Goal: Task Accomplishment & Management: Use online tool/utility

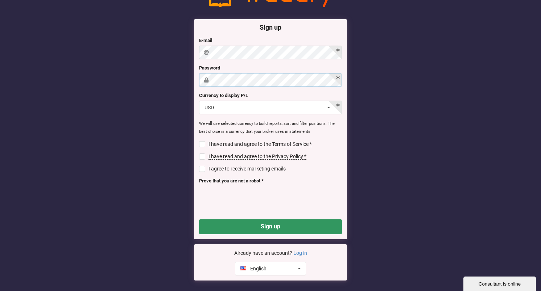
scroll to position [30, 0]
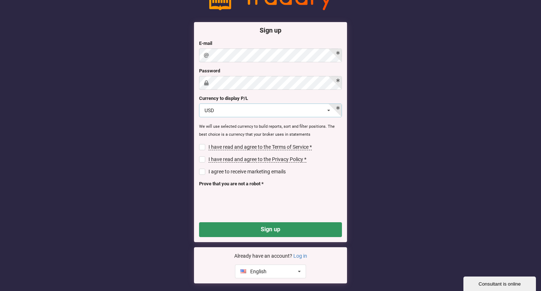
click at [328, 106] on icon at bounding box center [328, 110] width 11 height 13
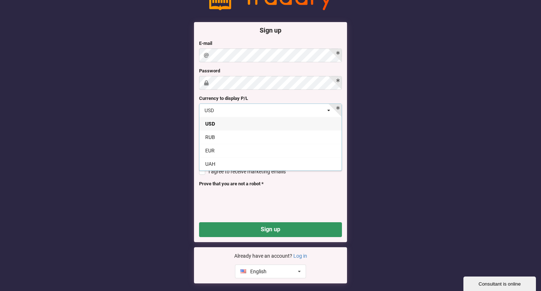
click at [327, 109] on icon at bounding box center [328, 110] width 11 height 13
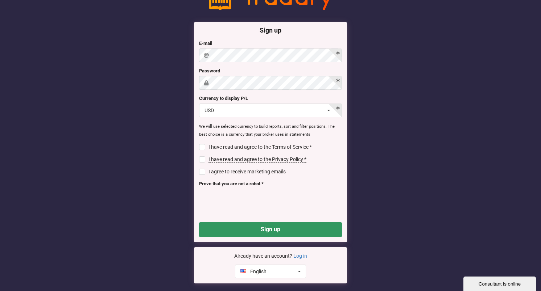
click at [204, 145] on input "checkbox" at bounding box center [202, 147] width 6 height 6
checkbox input "true"
click at [201, 157] on input "checkbox" at bounding box center [202, 160] width 6 height 6
checkbox input "true"
click at [251, 223] on button "Sign up" at bounding box center [270, 229] width 143 height 15
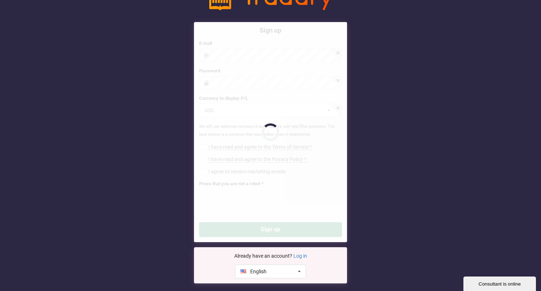
checkbox input "false"
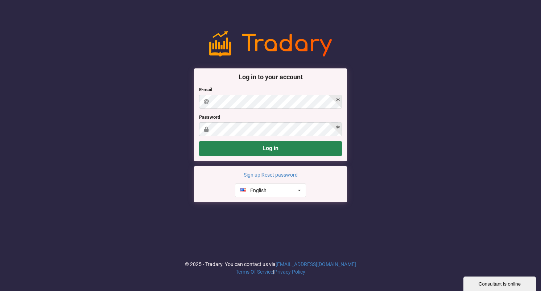
click at [263, 151] on button "Log in" at bounding box center [270, 148] width 143 height 15
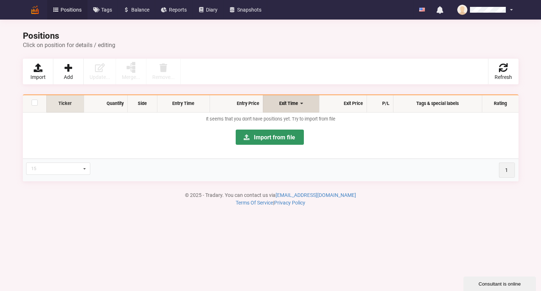
click at [62, 103] on th "Ticker" at bounding box center [64, 103] width 37 height 17
click at [79, 105] on th "Ticker" at bounding box center [69, 103] width 46 height 17
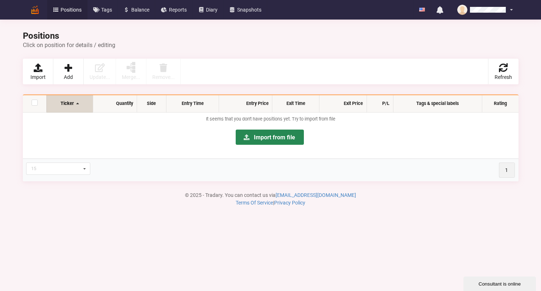
click at [267, 134] on link "Import from file" at bounding box center [270, 137] width 68 height 15
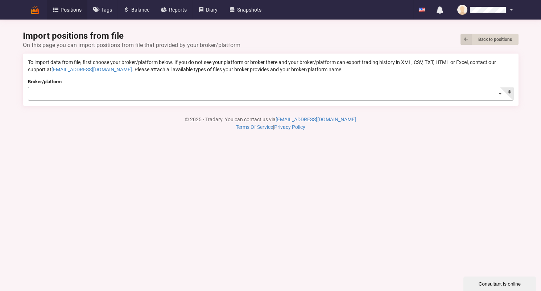
click at [500, 92] on icon at bounding box center [500, 93] width 11 height 13
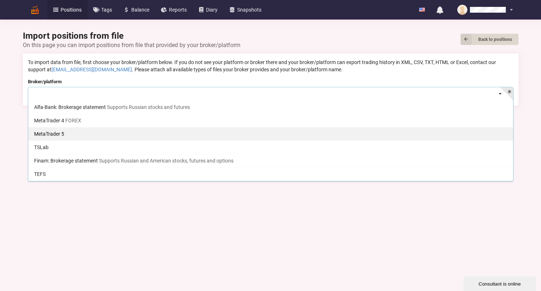
click at [57, 134] on div "MetaTrader 5" at bounding box center [270, 133] width 484 height 13
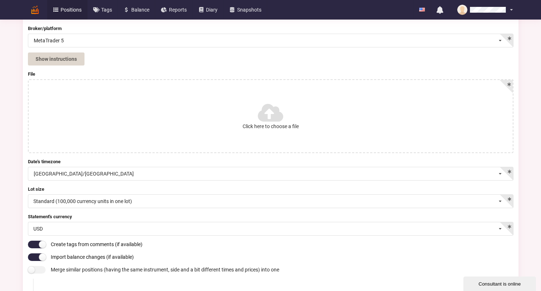
scroll to position [54, 0]
click at [275, 113] on icon at bounding box center [270, 112] width 24 height 20
click at [0, 0] on input "Click here to choose a file" at bounding box center [0, 0] width 0 height 0
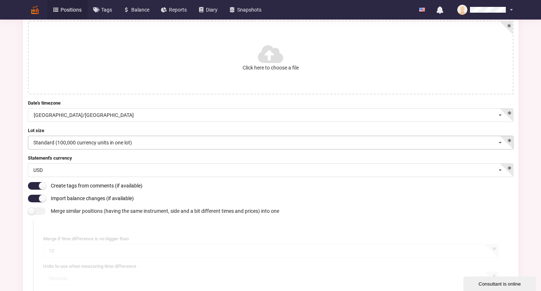
scroll to position [113, 0]
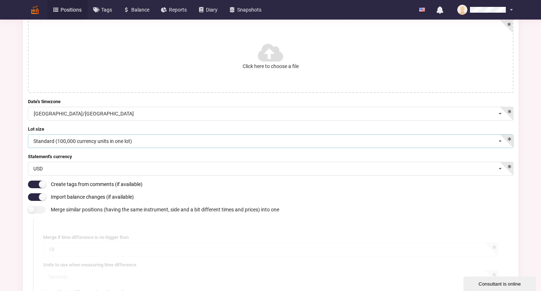
click at [502, 136] on icon at bounding box center [500, 141] width 11 height 13
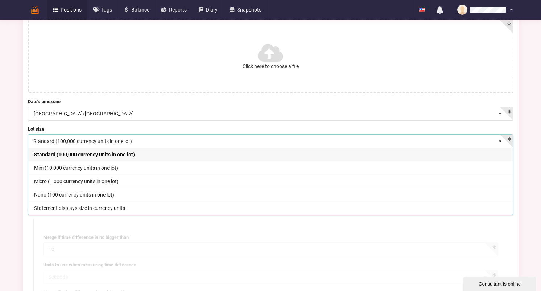
click at [502, 136] on icon at bounding box center [500, 141] width 11 height 13
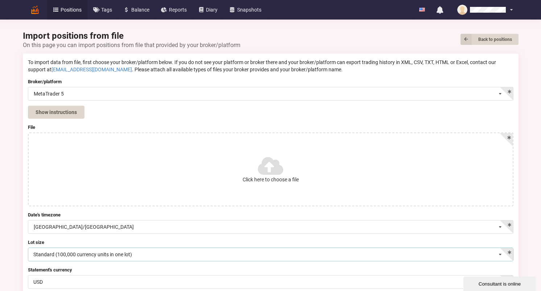
scroll to position [0, 0]
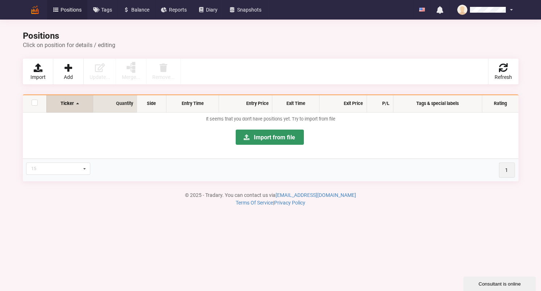
click at [129, 103] on th "Quantity" at bounding box center [115, 103] width 44 height 17
click at [85, 166] on icon at bounding box center [84, 169] width 9 height 12
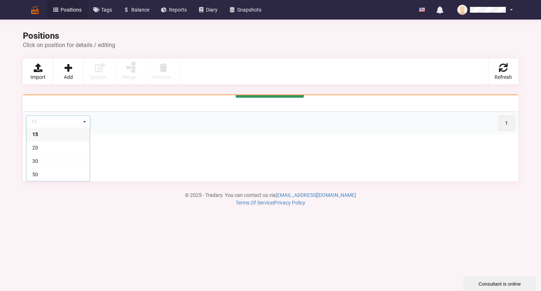
scroll to position [47, 0]
click at [87, 116] on icon at bounding box center [84, 122] width 9 height 12
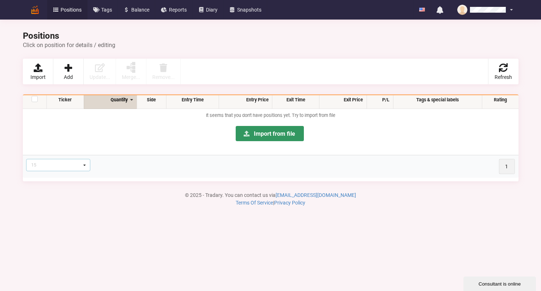
scroll to position [0, 0]
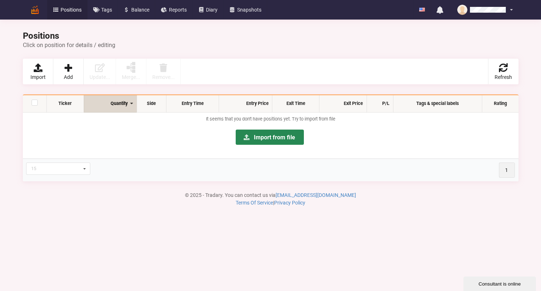
click at [263, 138] on link "Import from file" at bounding box center [270, 137] width 68 height 15
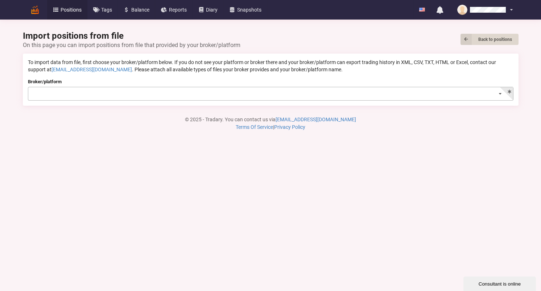
click at [499, 93] on icon at bounding box center [500, 93] width 11 height 13
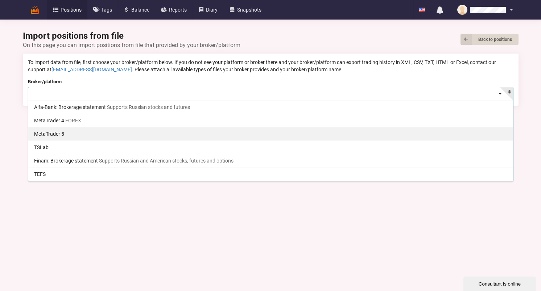
click at [79, 131] on div "MetaTrader 5" at bounding box center [270, 133] width 484 height 13
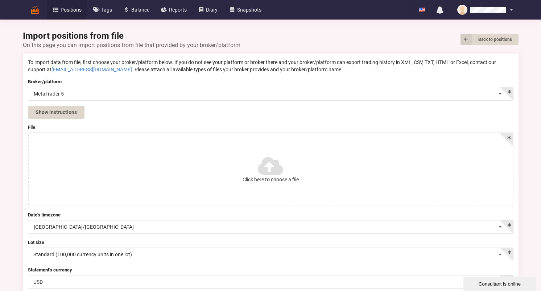
click at [272, 169] on icon at bounding box center [270, 166] width 24 height 20
click at [0, 0] on input "Click here to choose a file" at bounding box center [0, 0] width 0 height 0
click at [273, 164] on icon at bounding box center [270, 161] width 24 height 20
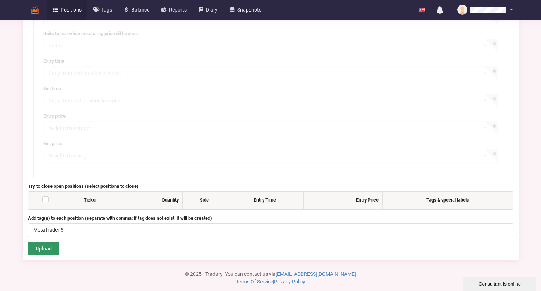
scroll to position [399, 0]
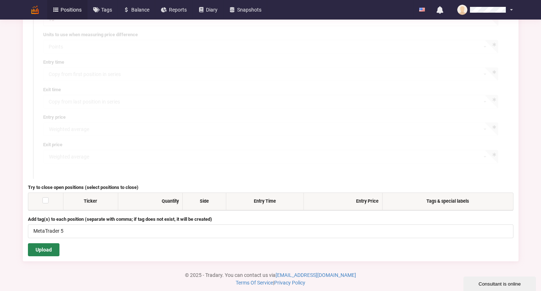
click at [47, 243] on button "Upload" at bounding box center [44, 249] width 32 height 13
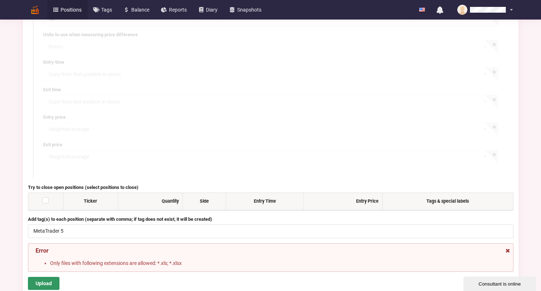
click at [507, 247] on icon at bounding box center [507, 249] width 6 height 5
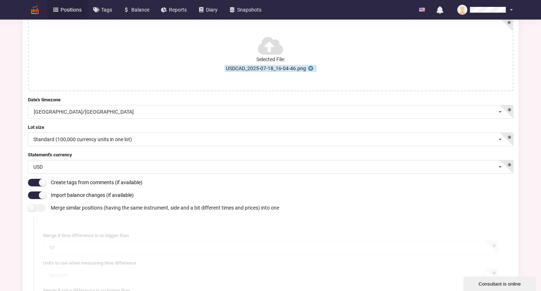
scroll to position [93, 0]
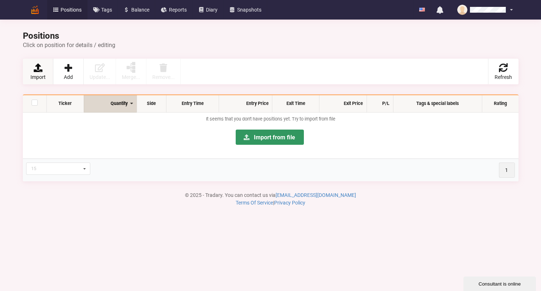
click at [38, 70] on icon at bounding box center [38, 67] width 10 height 9
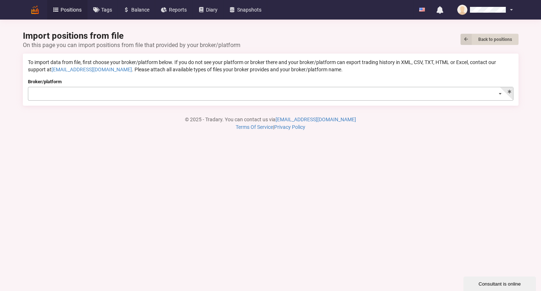
click at [501, 93] on icon at bounding box center [500, 93] width 11 height 13
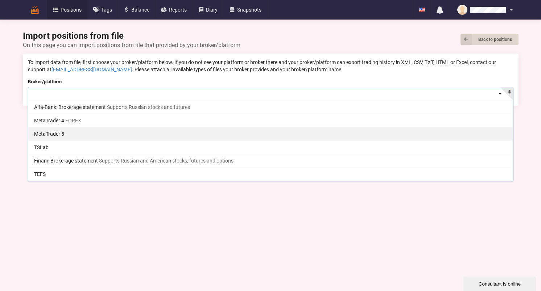
click at [76, 131] on div "MetaTrader 5" at bounding box center [270, 133] width 484 height 13
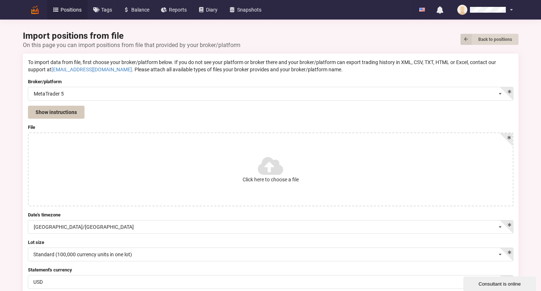
click at [77, 112] on button "Show instructions" at bounding box center [56, 112] width 57 height 13
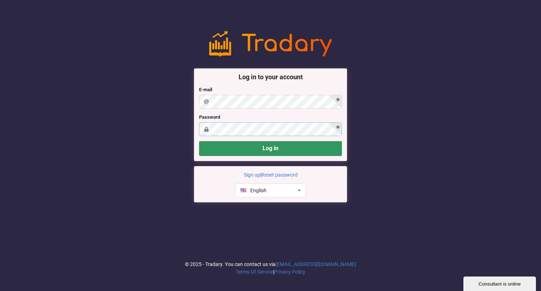
click at [270, 148] on button "Log in" at bounding box center [270, 148] width 143 height 15
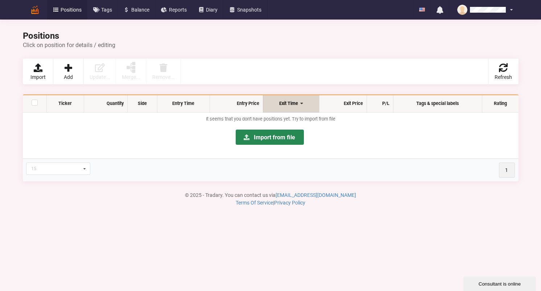
click at [264, 136] on link "Import from file" at bounding box center [270, 137] width 68 height 15
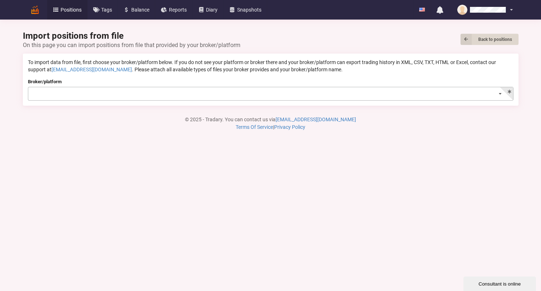
click at [497, 91] on icon at bounding box center [500, 93] width 11 height 13
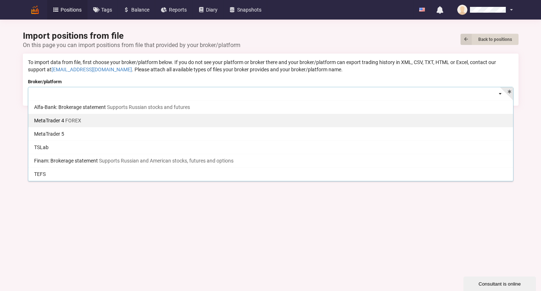
click at [162, 118] on div "MetaTrader 4 FOREX" at bounding box center [270, 120] width 484 height 13
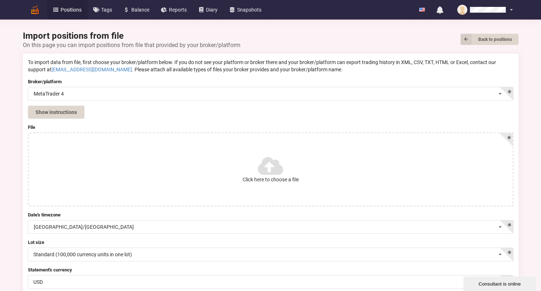
click at [274, 171] on icon at bounding box center [270, 166] width 24 height 20
click at [0, 0] on input "Click here to choose a file" at bounding box center [0, 0] width 0 height 0
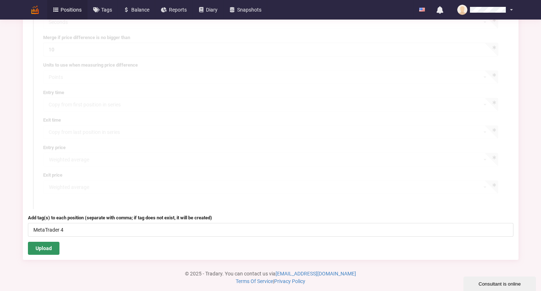
scroll to position [368, 0]
click at [33, 246] on button "Upload" at bounding box center [44, 248] width 32 height 13
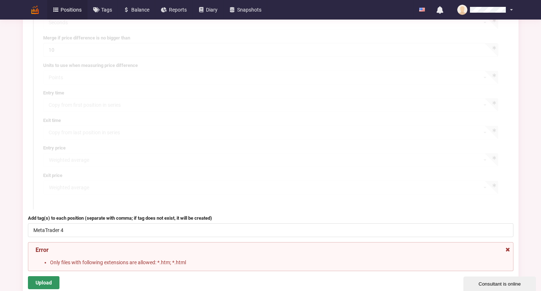
click at [508, 246] on icon at bounding box center [507, 248] width 6 height 5
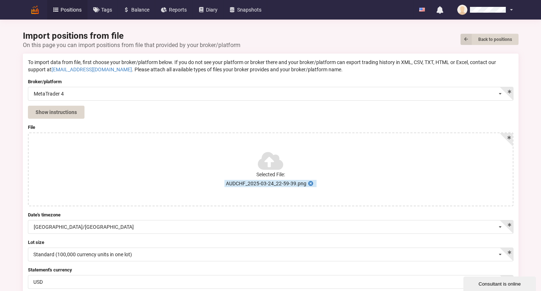
scroll to position [0, 0]
click at [378, 161] on label "Selected File: AUDCHF_2025-03-24_22-59-39.png" at bounding box center [271, 169] width 484 height 72
click at [308, 182] on icon at bounding box center [311, 182] width 6 height 5
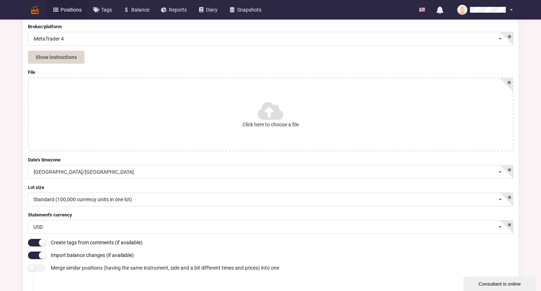
scroll to position [62, 0]
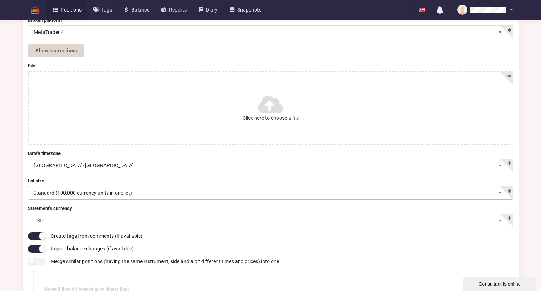
click at [500, 192] on icon at bounding box center [500, 193] width 11 height 13
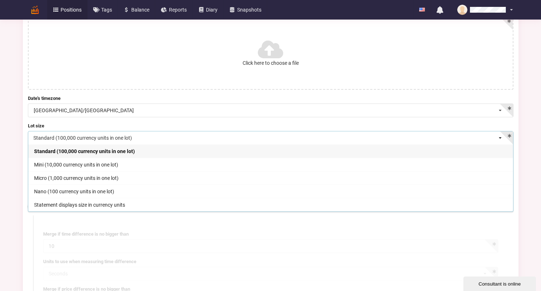
scroll to position [118, 0]
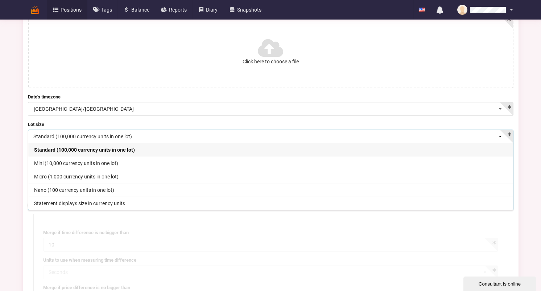
click at [497, 130] on icon at bounding box center [500, 136] width 11 height 13
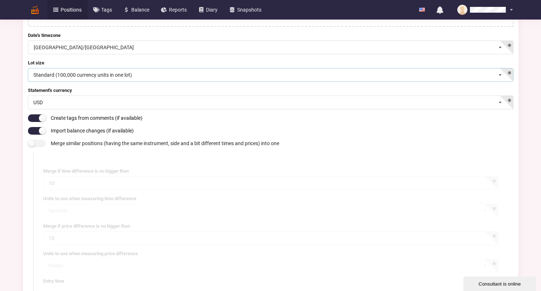
scroll to position [184, 0]
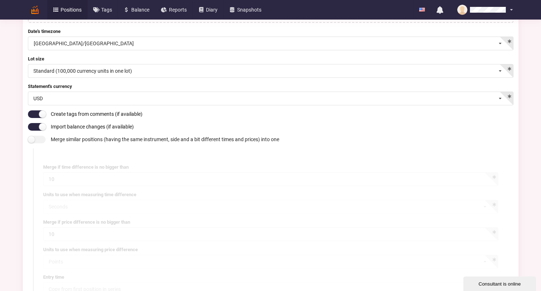
click at [36, 139] on input "checkbox" at bounding box center [37, 140] width 18 height 8
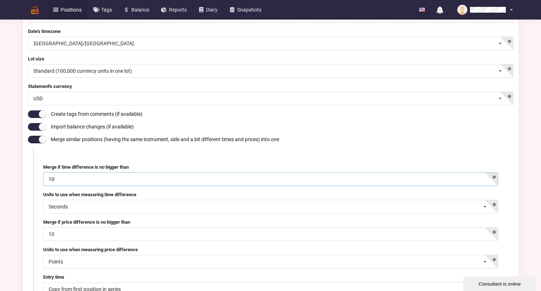
click at [475, 175] on input "10" at bounding box center [270, 179] width 455 height 14
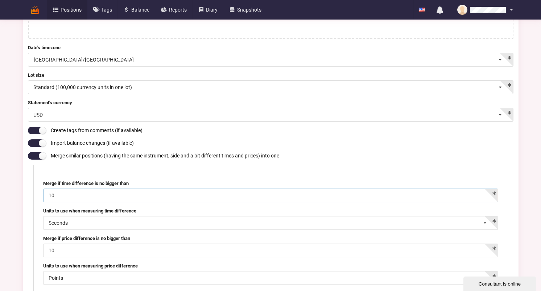
scroll to position [161, 0]
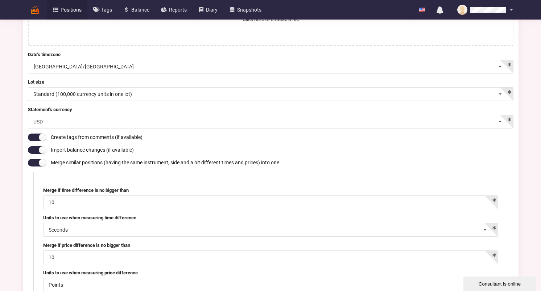
click at [38, 162] on input "checkbox" at bounding box center [37, 163] width 18 height 8
checkbox input "false"
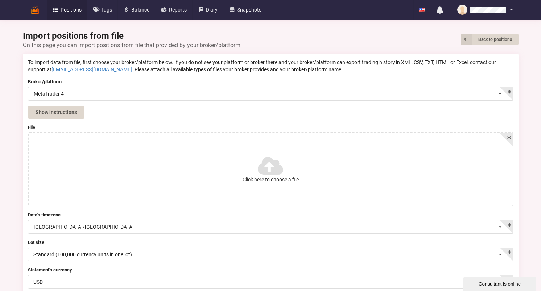
scroll to position [0, 0]
click at [57, 114] on button "Show instructions" at bounding box center [56, 112] width 57 height 13
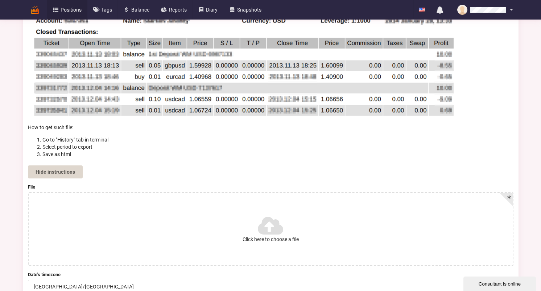
scroll to position [134, 0]
